Goal: Information Seeking & Learning: Understand process/instructions

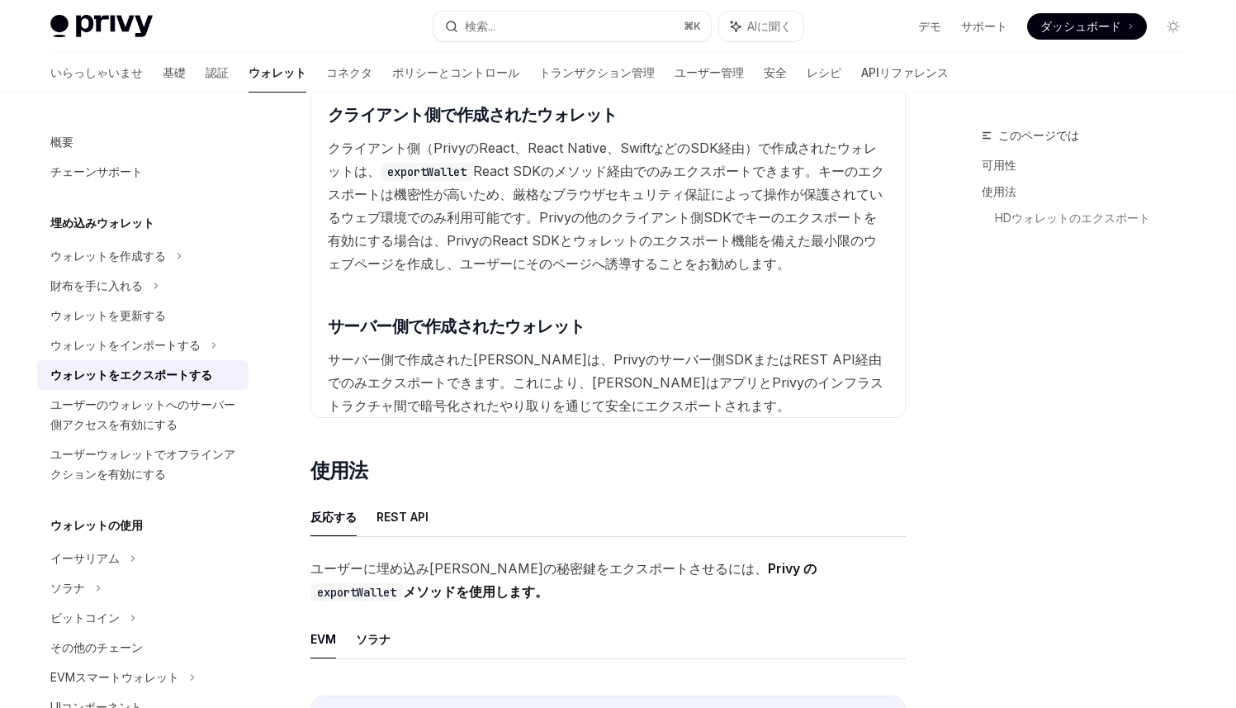
scroll to position [412, 0]
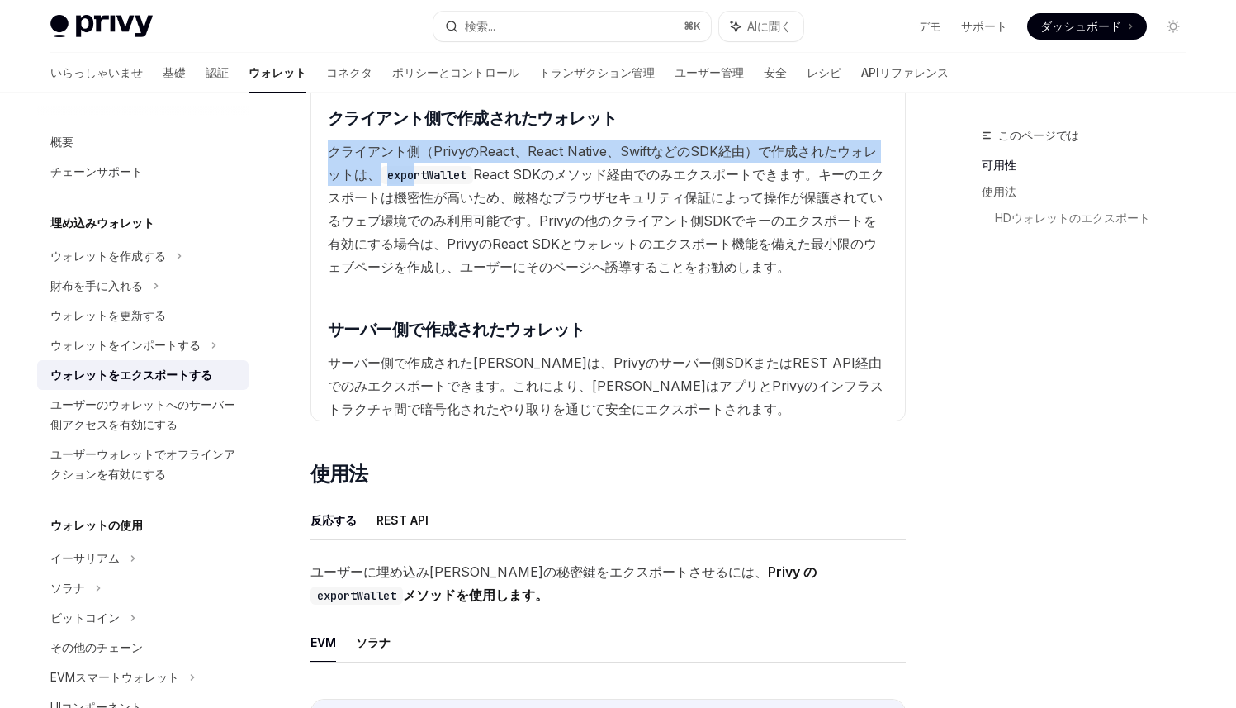
drag, startPoint x: 333, startPoint y: 147, endPoint x: 398, endPoint y: 168, distance: 68.4
click at [398, 168] on span "クライアント側（PrivyのReact、React Native、SwiftなどのSDK経由）で作成されたウォレットは、 exportWallet React…" at bounding box center [602, 163] width 549 height 40
click at [395, 168] on code "exportWallet" at bounding box center [427, 175] width 92 height 18
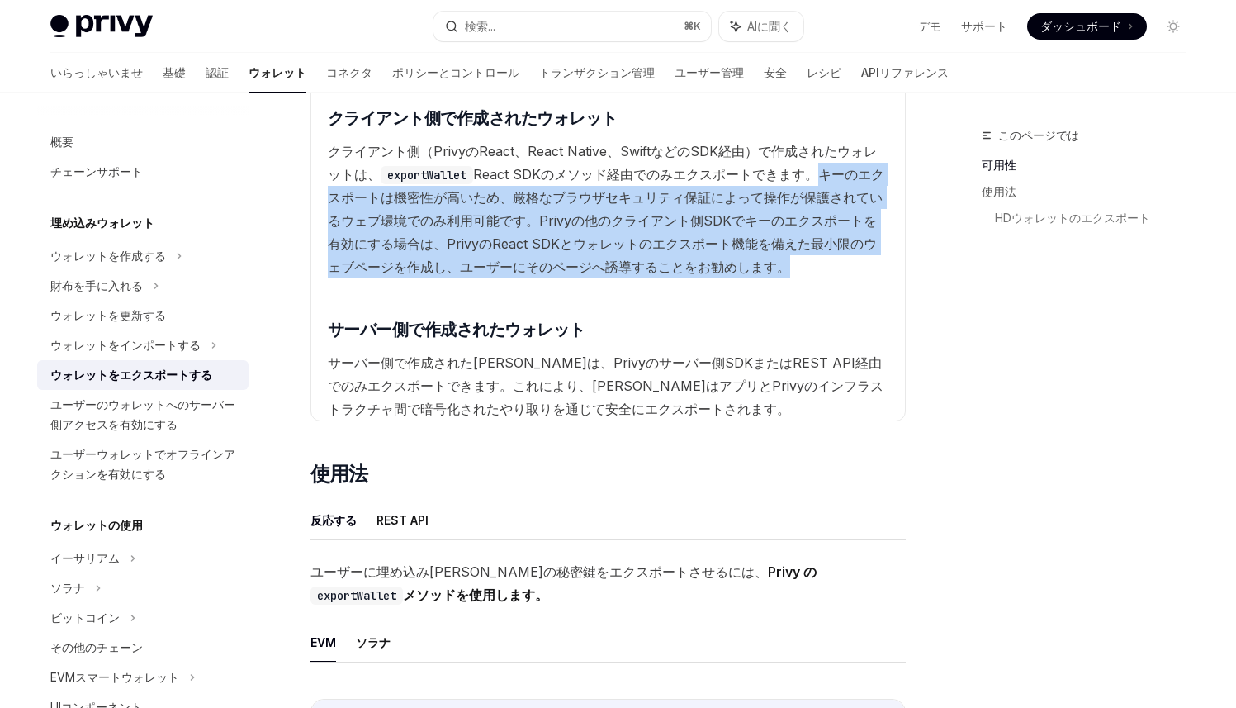
drag, startPoint x: 802, startPoint y: 177, endPoint x: 766, endPoint y: 259, distance: 90.2
click at [766, 259] on available\ "キーのエクスポートが利用できる環境は、ウォレットが作成された環境によって異なります。 ​ クライアント側で作成されたウォレット クライアント側（PrivyのR…" at bounding box center [608, 231] width 574 height 377
drag, startPoint x: 764, startPoint y: 263, endPoint x: 811, endPoint y: 164, distance: 108.6
click at [811, 164] on available\ "キーのエクスポートが利用できる環境は、ウォレットが作成された環境によって異なります。 ​ クライアント側で作成されたウォレット クライアント側（PrivyのR…" at bounding box center [608, 231] width 574 height 377
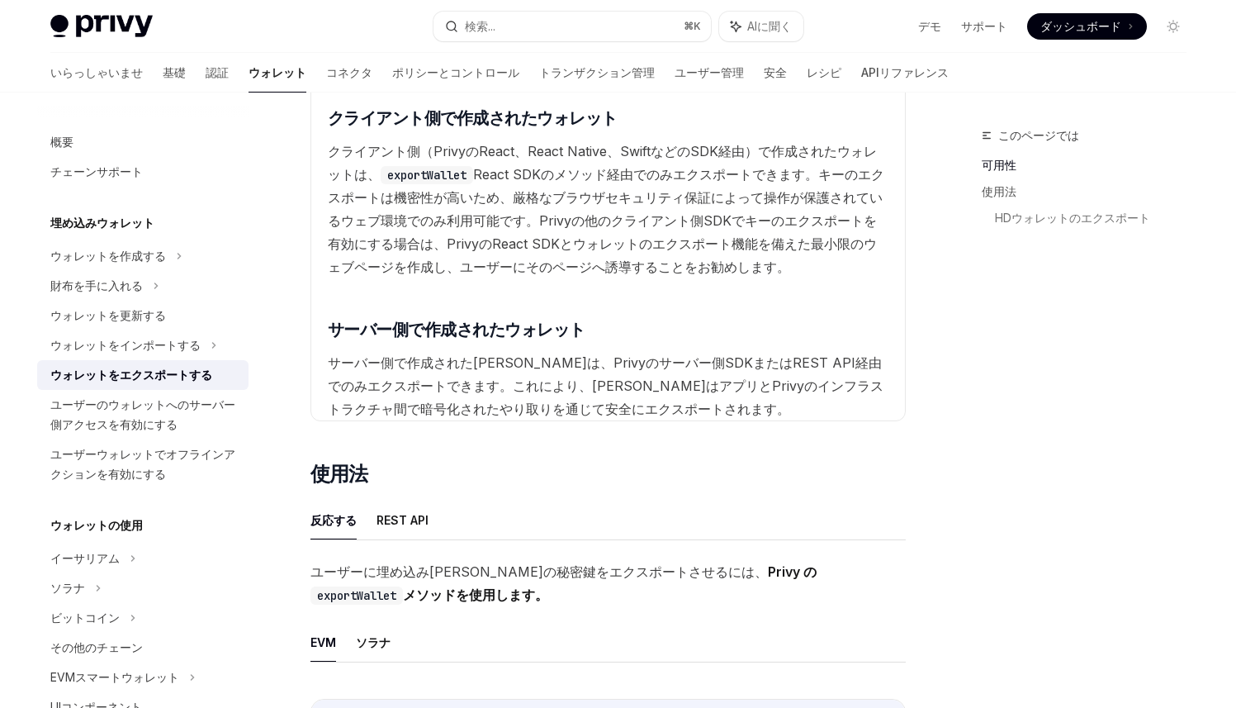
click at [803, 173] on font "React SDKのメソッド経由でのみエクスポートできます。" at bounding box center [645, 174] width 345 height 17
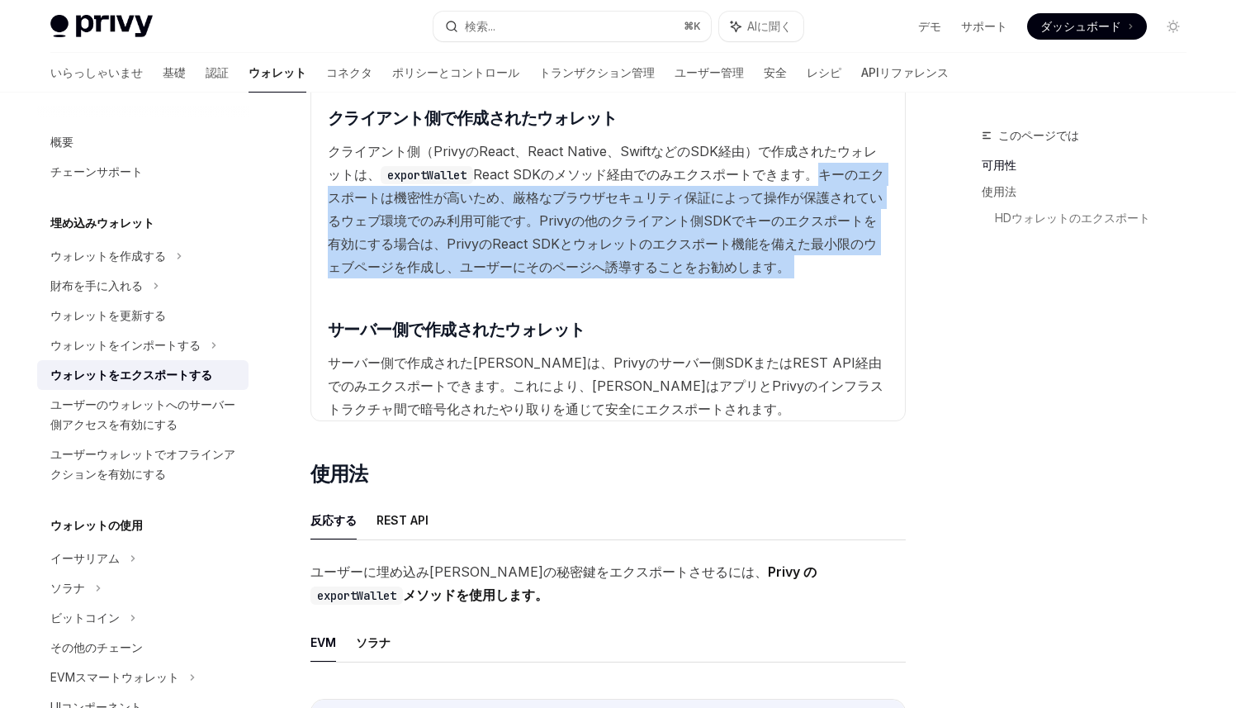
drag, startPoint x: 802, startPoint y: 176, endPoint x: 788, endPoint y: 301, distance: 125.4
click at [788, 301] on available\ "キーのエクスポートが利用できる環境は、ウォレットが作成された環境によって異なります。 ​ クライアント側で作成されたウォレット クライアント側（PrivyのR…" at bounding box center [608, 231] width 574 height 377
click at [795, 274] on available\ "キーのエクスポートが利用できる環境は、ウォレットが作成された環境によって異なります。 ​ クライアント側で作成されたウォレット クライアント側（PrivyのR…" at bounding box center [608, 231] width 574 height 377
drag, startPoint x: 795, startPoint y: 274, endPoint x: 806, endPoint y: 178, distance: 96.4
click at [806, 177] on available\ "キーのエクスポートが利用できる環境は、ウォレットが作成された環境によって異なります。 ​ クライアント側で作成されたウォレット クライアント側（PrivyのR…" at bounding box center [608, 231] width 574 height 377
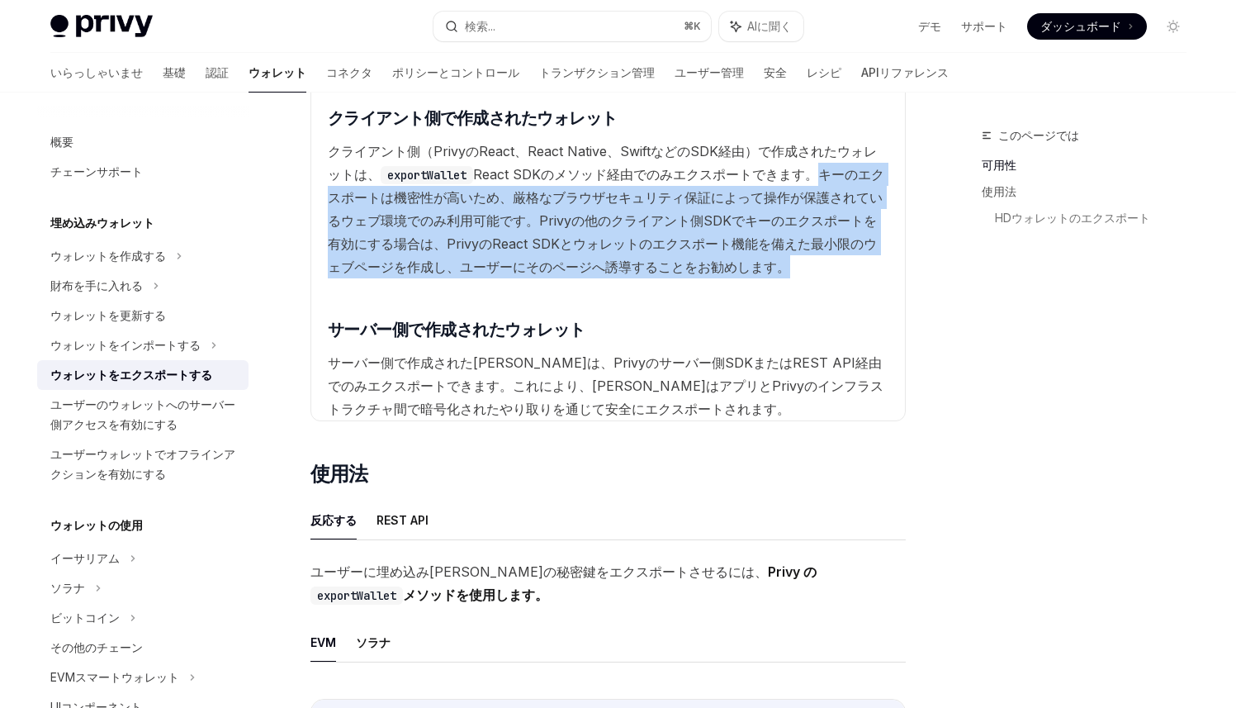
click at [806, 178] on font "キーのエクスポートは機密性が高いため、厳格なブラウザセキュリティ保証によって操作が保護されているウェブ環境でのみ利用可能です。Privy" at bounding box center [606, 197] width 556 height 63
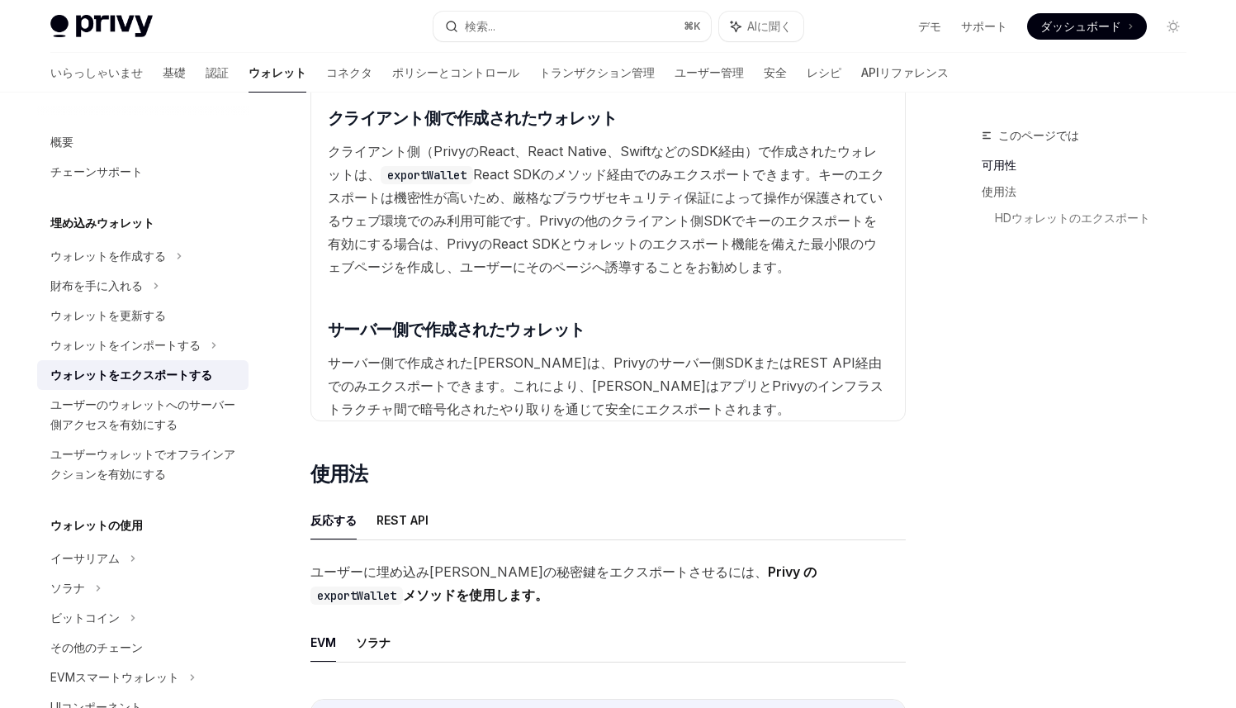
click at [481, 383] on font "サーバー側で作成された[PERSON_NAME]は、Privyのサーバー側SDKまたはREST API経由でのみエクスポートできます。これにより、[PERSO…" at bounding box center [606, 385] width 556 height 63
click at [854, 67] on div "いらっしゃいませ 基礎 認証 ウォレット コネクタ ポリシーとコントロール トランザクション管理 ユーザー管理 安全 レシピ APIリファレンス" at bounding box center [618, 73] width 1215 height 40
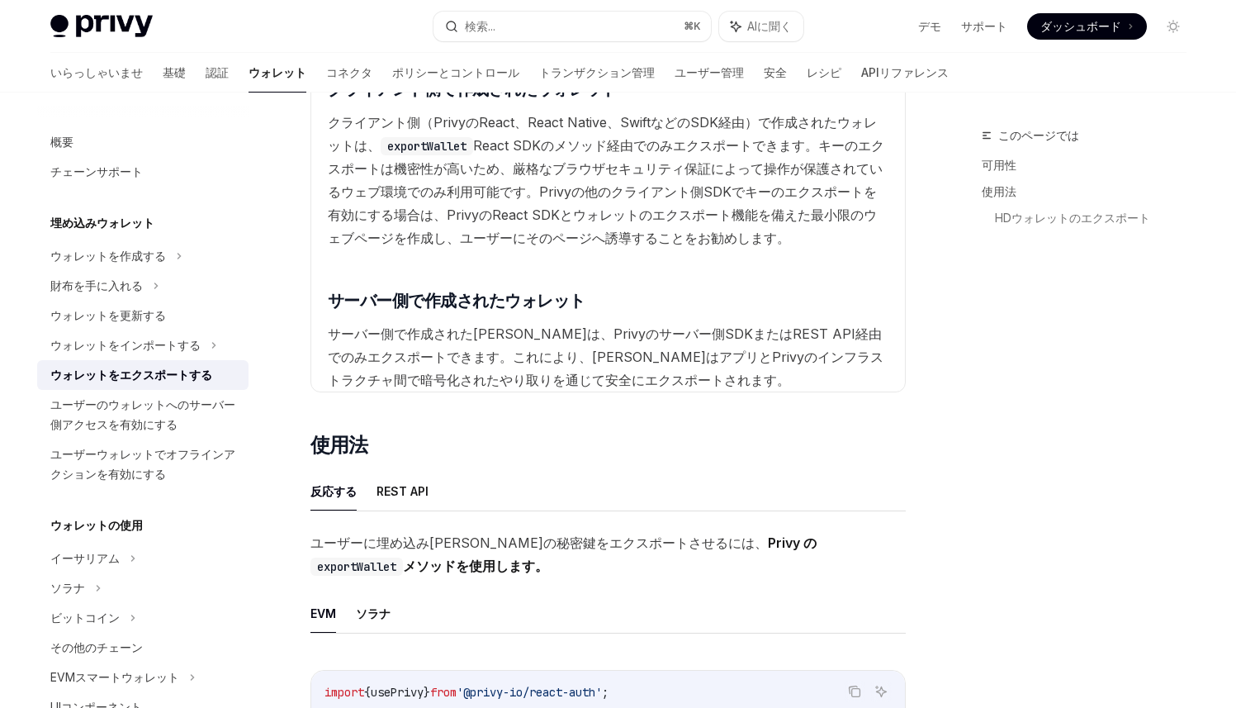
scroll to position [253, 0]
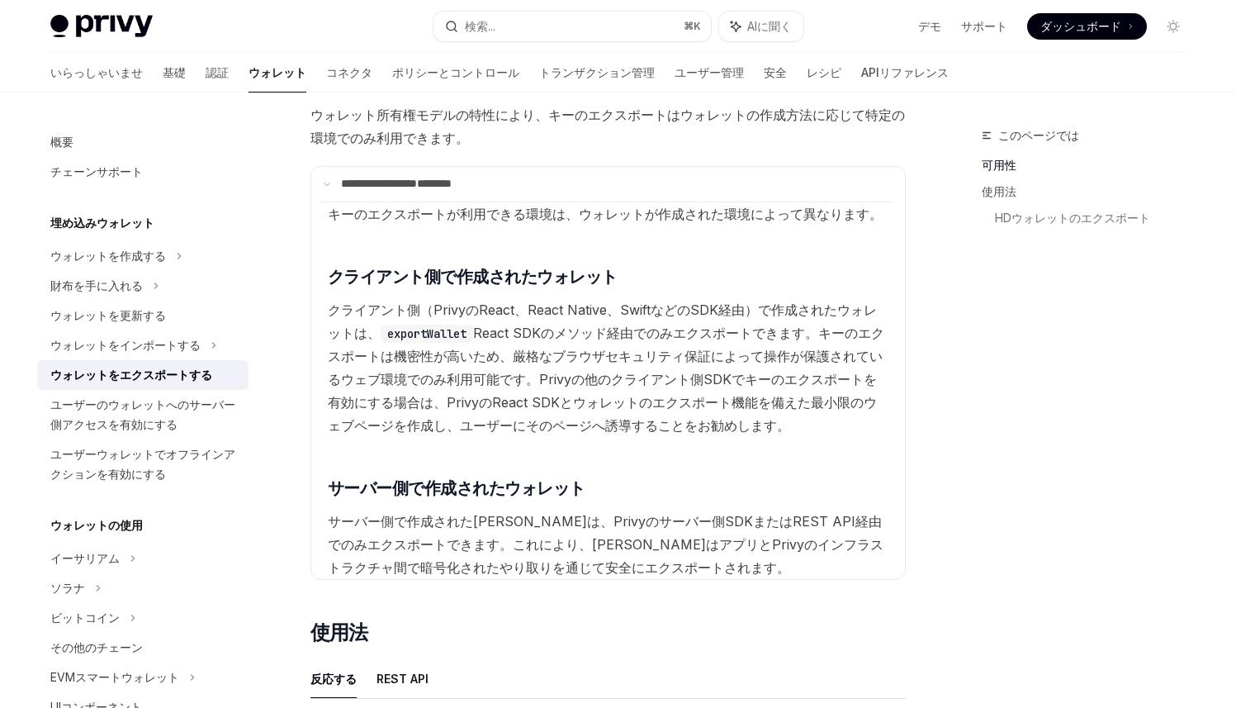
click at [499, 368] on available\ "キーのエクスポートが利用できる環境は、ウォレットが作成された環境によって異なります。 ​ クライアント側で作成されたウォレット クライアント側（PrivyのR…" at bounding box center [608, 389] width 574 height 377
